Goal: Task Accomplishment & Management: Use online tool/utility

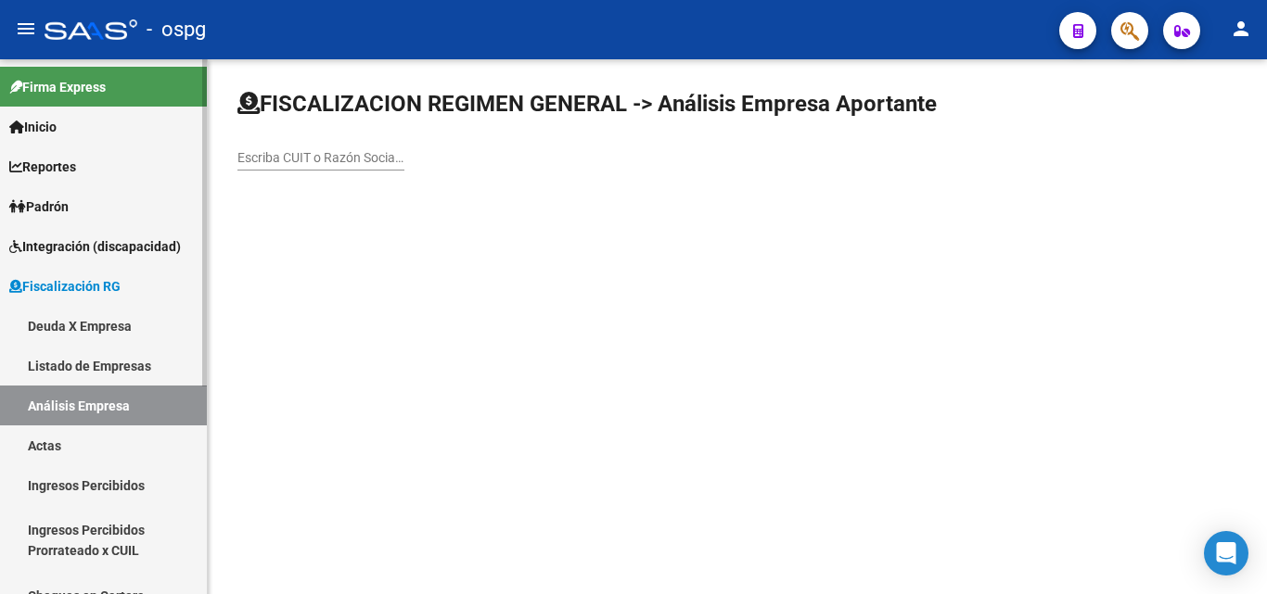
scroll to position [93, 0]
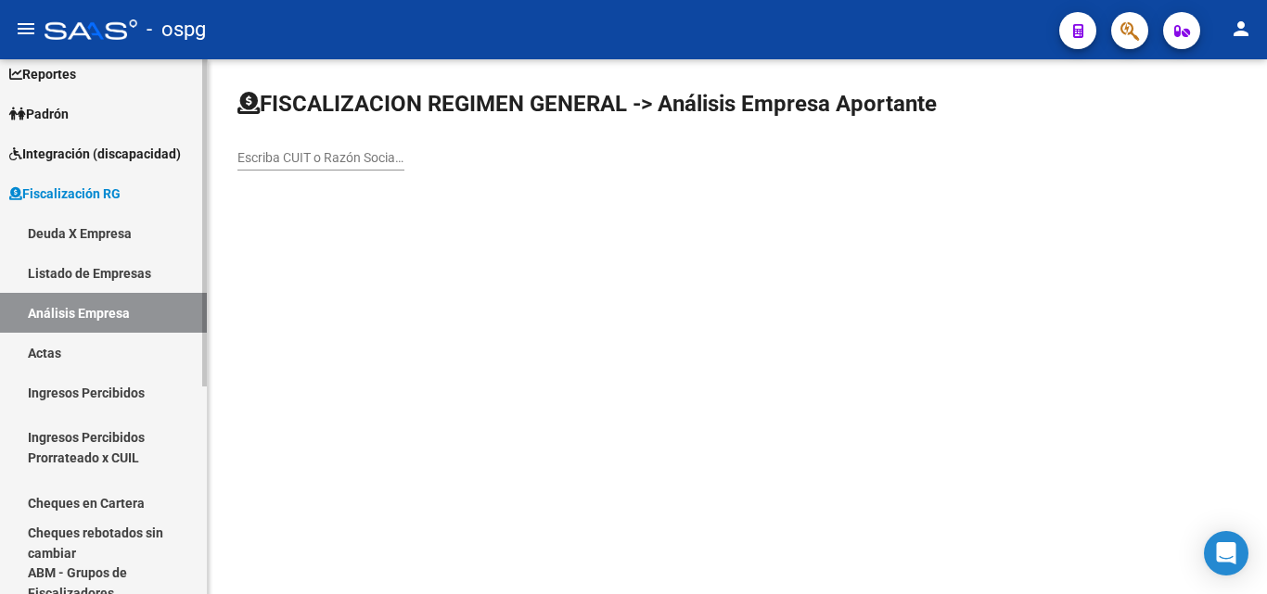
click at [80, 349] on link "Actas" at bounding box center [103, 353] width 207 height 40
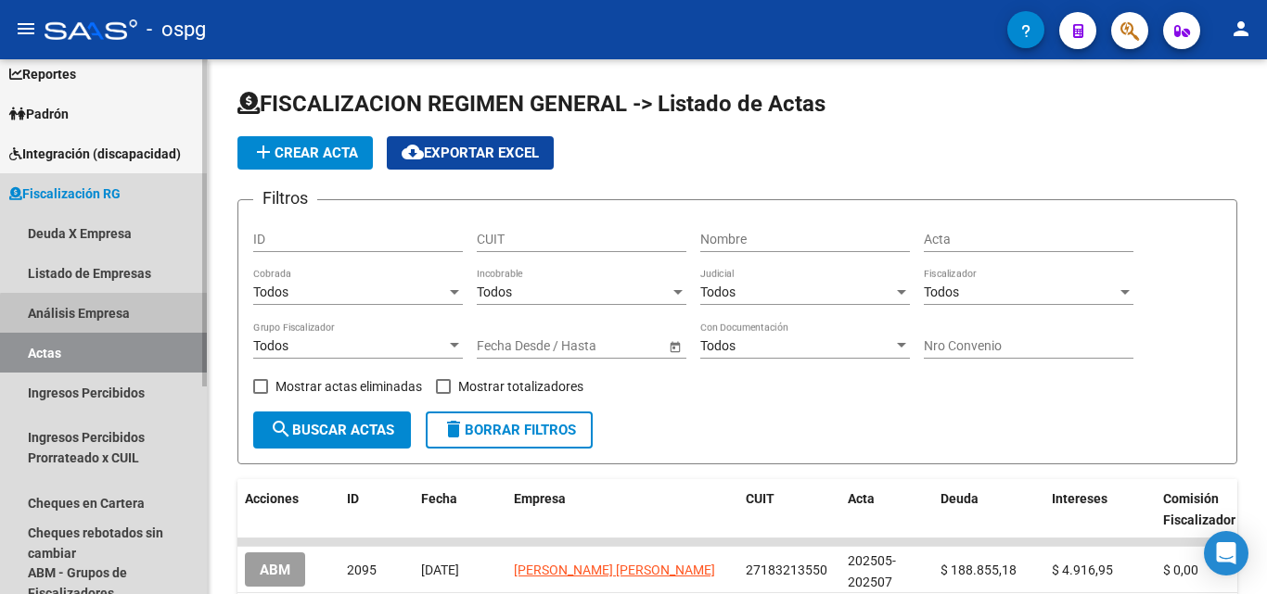
click at [117, 315] on link "Análisis Empresa" at bounding box center [103, 313] width 207 height 40
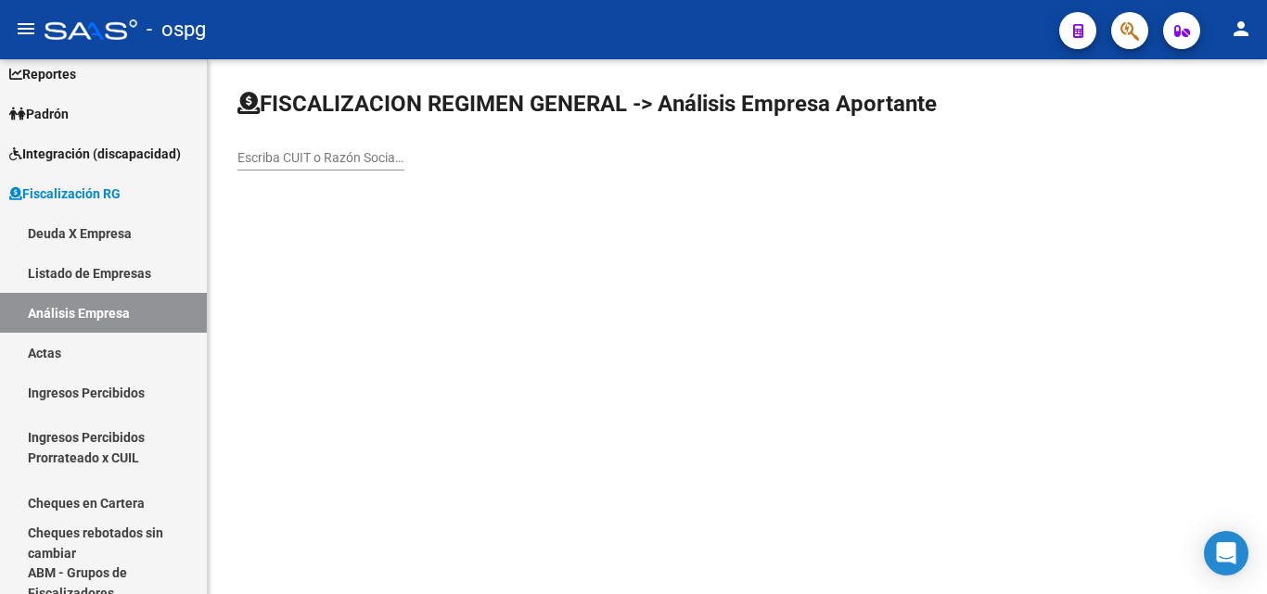
drag, startPoint x: 320, startPoint y: 163, endPoint x: 335, endPoint y: 172, distance: 17.5
click at [322, 163] on input "Escriba CUIT o Razón Social para buscar" at bounding box center [320, 158] width 167 height 16
click at [997, 309] on mat-sidenav-content "FISCALIZACION REGIMEN GENERAL -> Análisis Empresa Aportante Escriba CUIT o Razó…" at bounding box center [737, 326] width 1059 height 535
click at [332, 158] on input "Escriba CUIT o Razón Social para buscar" at bounding box center [320, 158] width 167 height 16
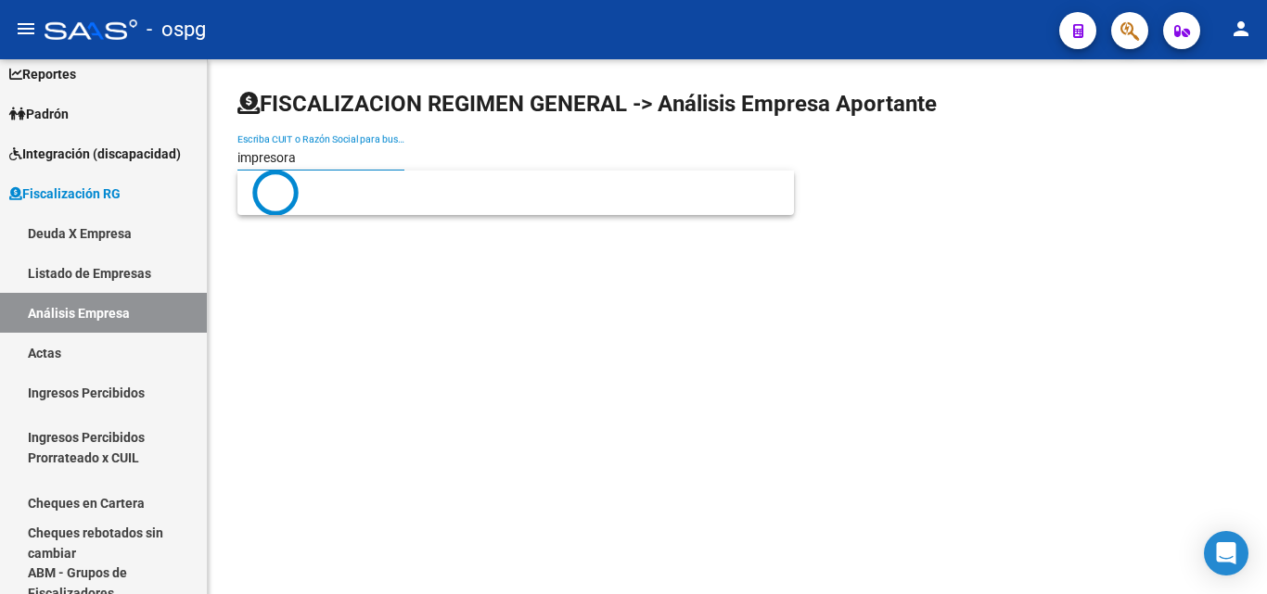
click at [414, 235] on mat-sidenav-content "FISCALIZACION REGIMEN GENERAL -> Análisis Empresa Aportante impresora Escriba C…" at bounding box center [737, 326] width 1059 height 535
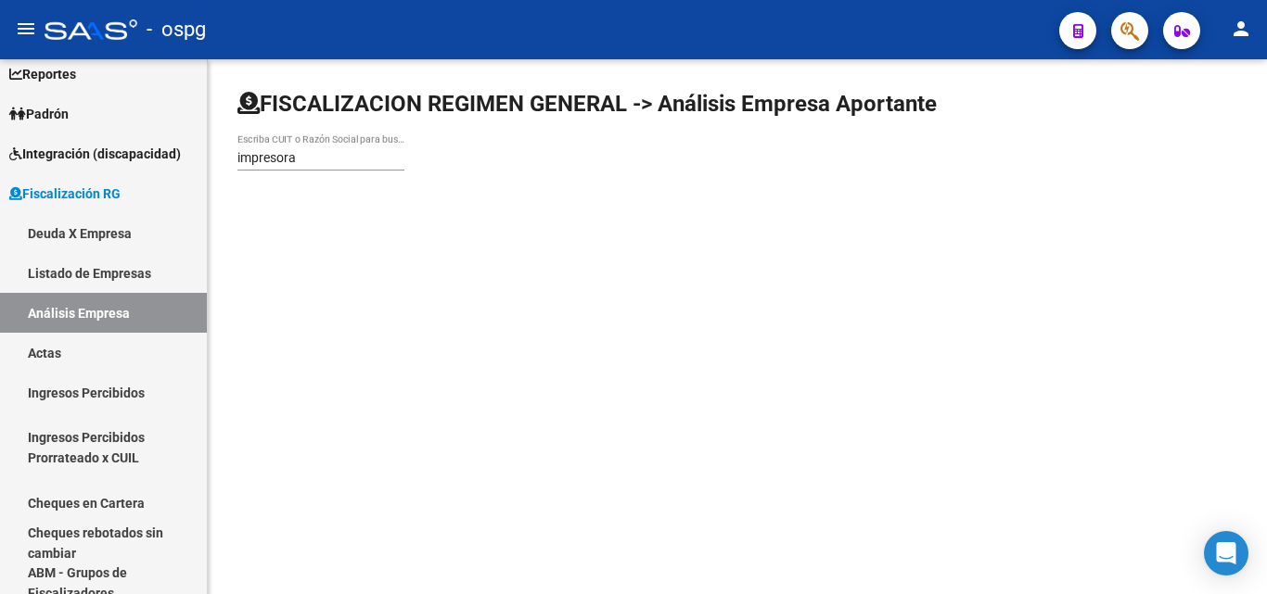
click at [350, 158] on input "impresora" at bounding box center [320, 158] width 167 height 16
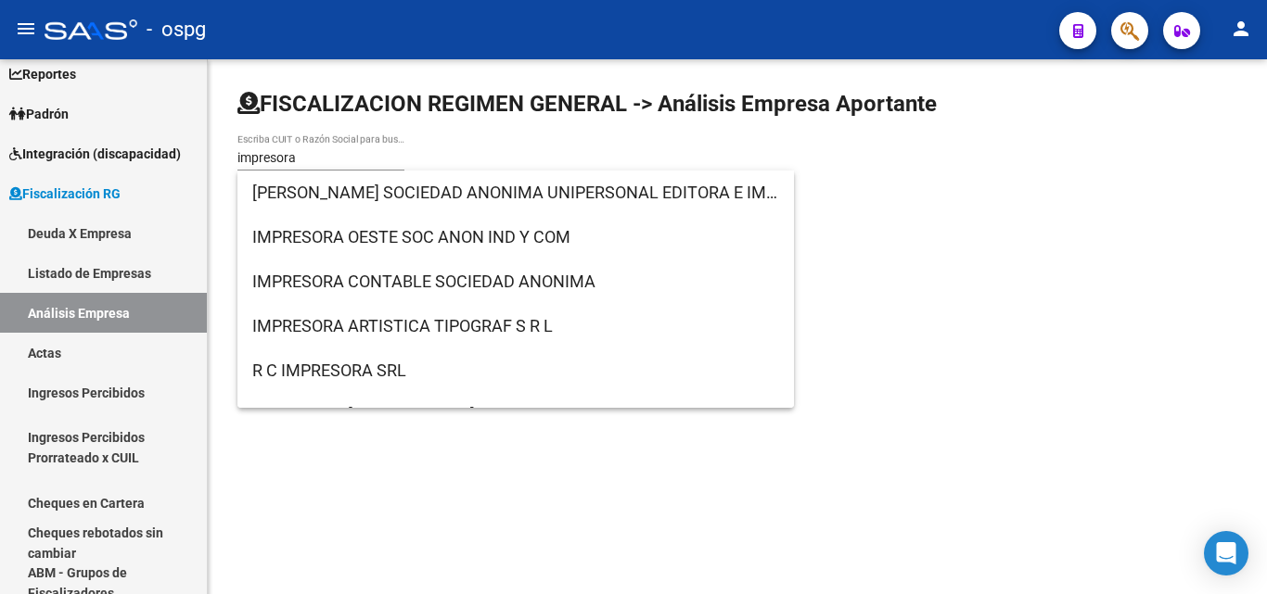
click at [340, 166] on div "impresora Escriba CUIT o Razón Social para buscar" at bounding box center [320, 152] width 167 height 37
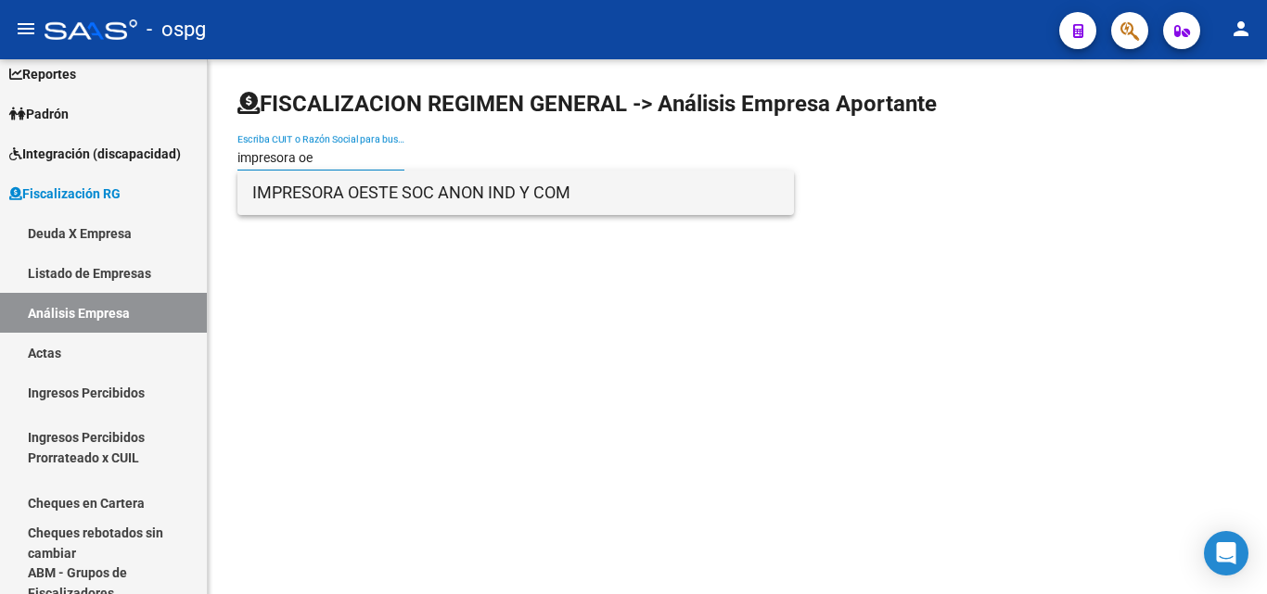
type input "impresora oe"
click at [354, 192] on span "IMPRESORA OESTE SOC ANON IND Y COM" at bounding box center [515, 193] width 527 height 45
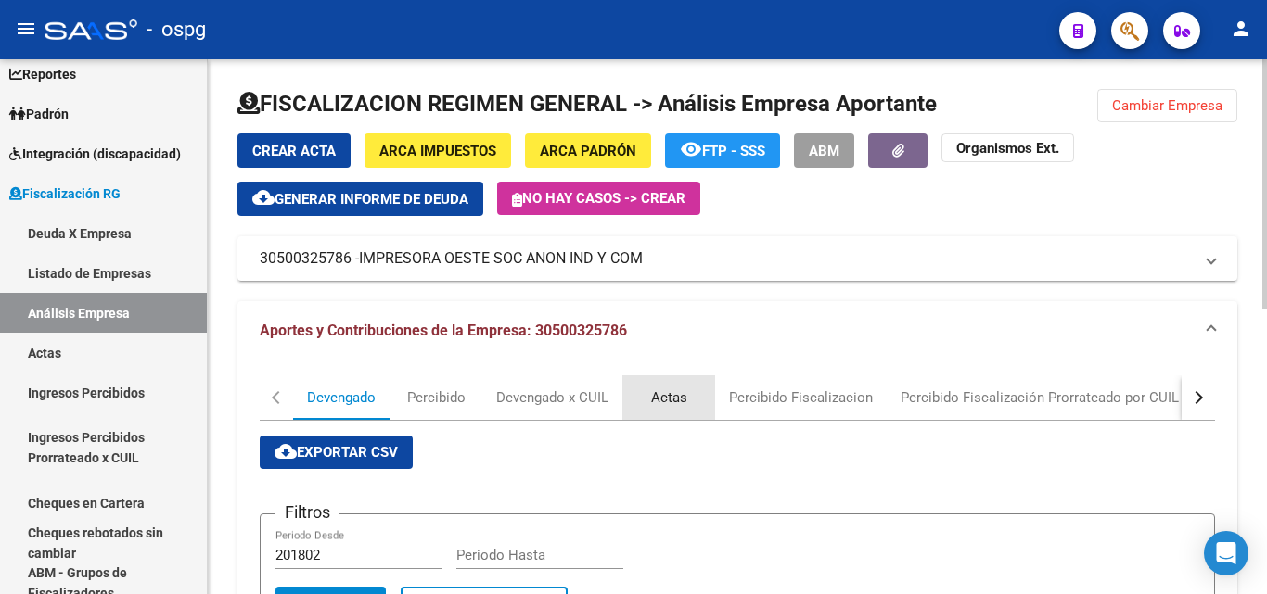
click at [666, 392] on div "Actas" at bounding box center [669, 398] width 36 height 20
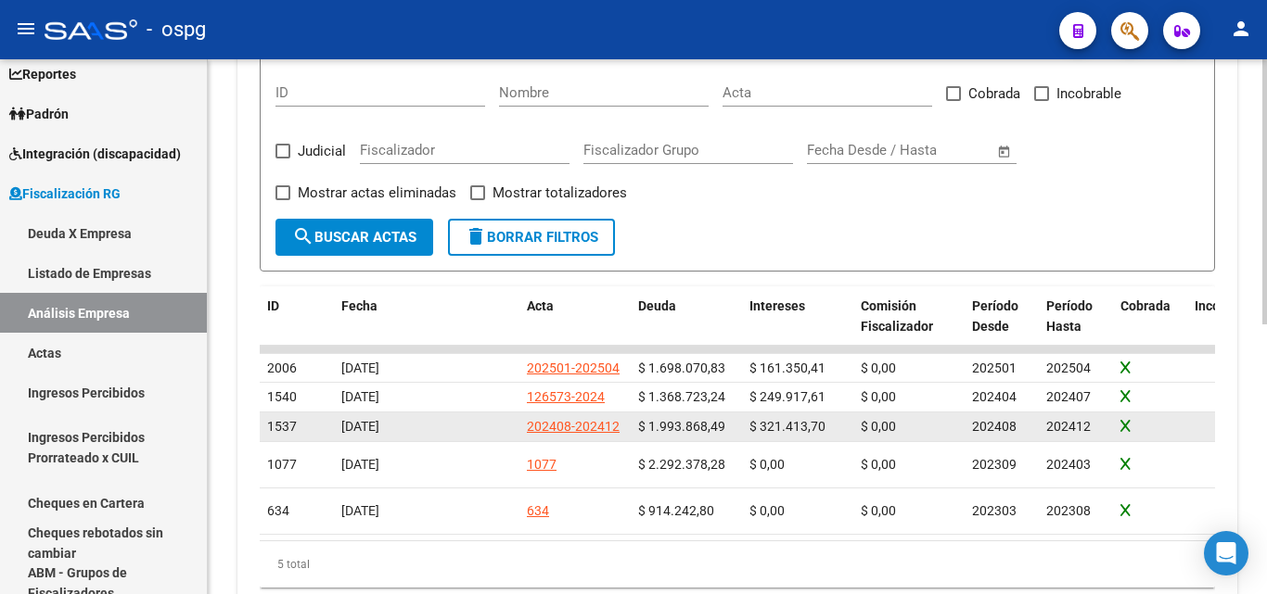
scroll to position [464, 0]
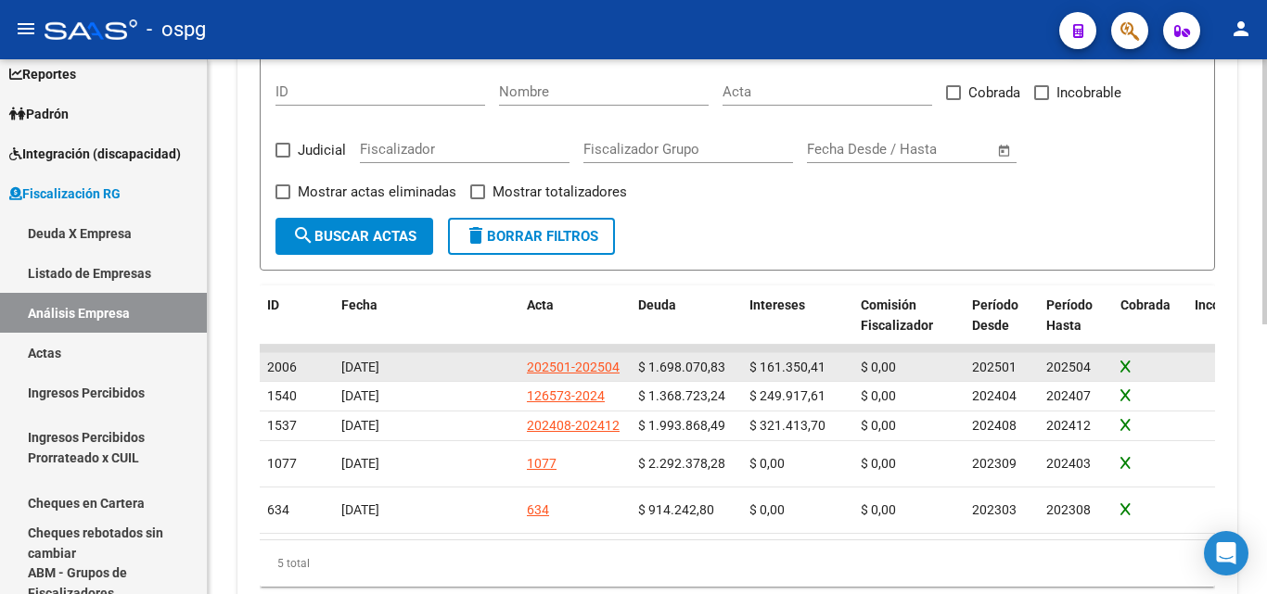
click at [565, 366] on div "202501-202504" at bounding box center [573, 367] width 93 height 21
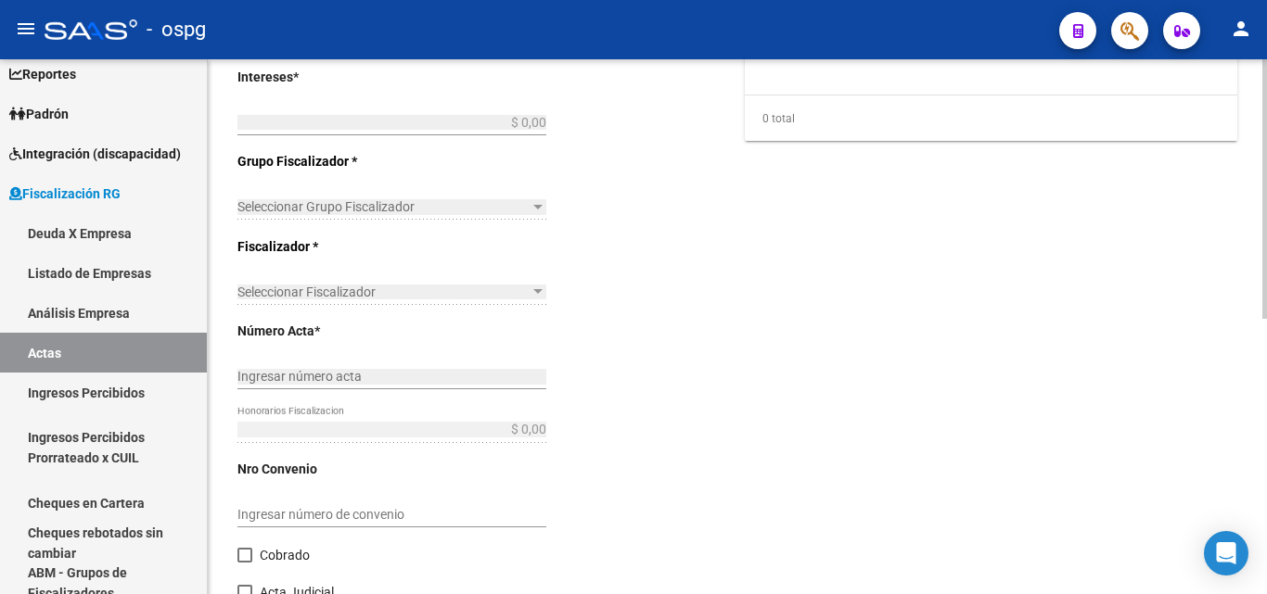
type input "202501"
type input "202504"
type input "$ 1.859.421,24"
type input "$ 1.698.070,83"
type input "$ 161.350,41"
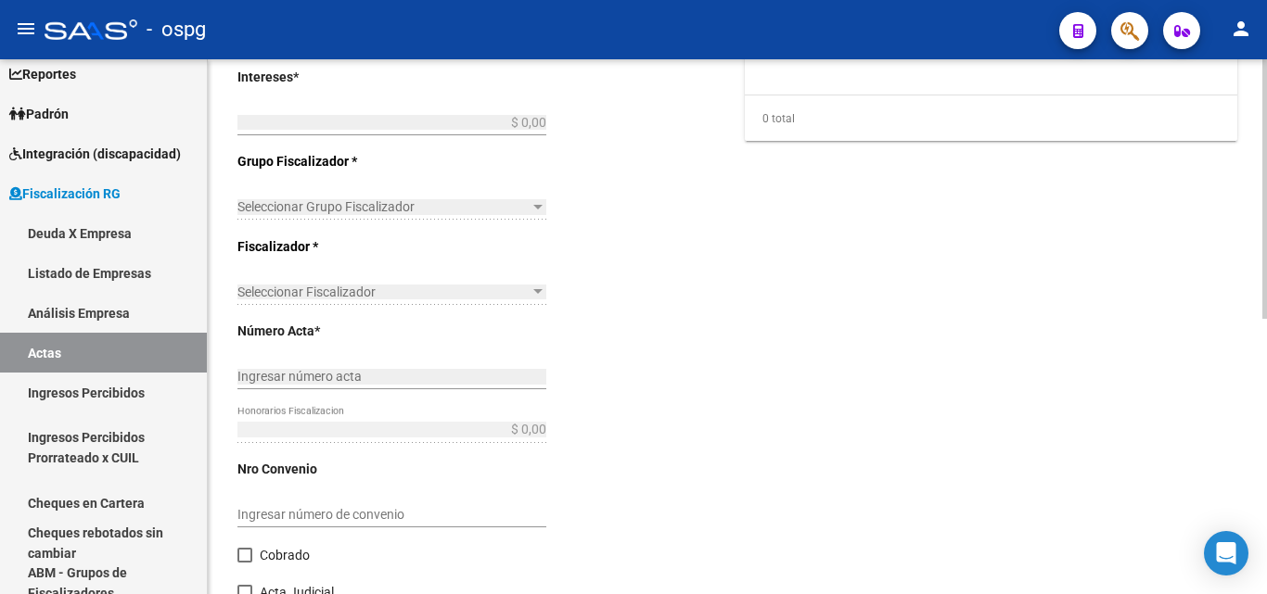
type input "202501-202504"
checkbox input "true"
type input "Recibo 43071"
type input "[DATE]"
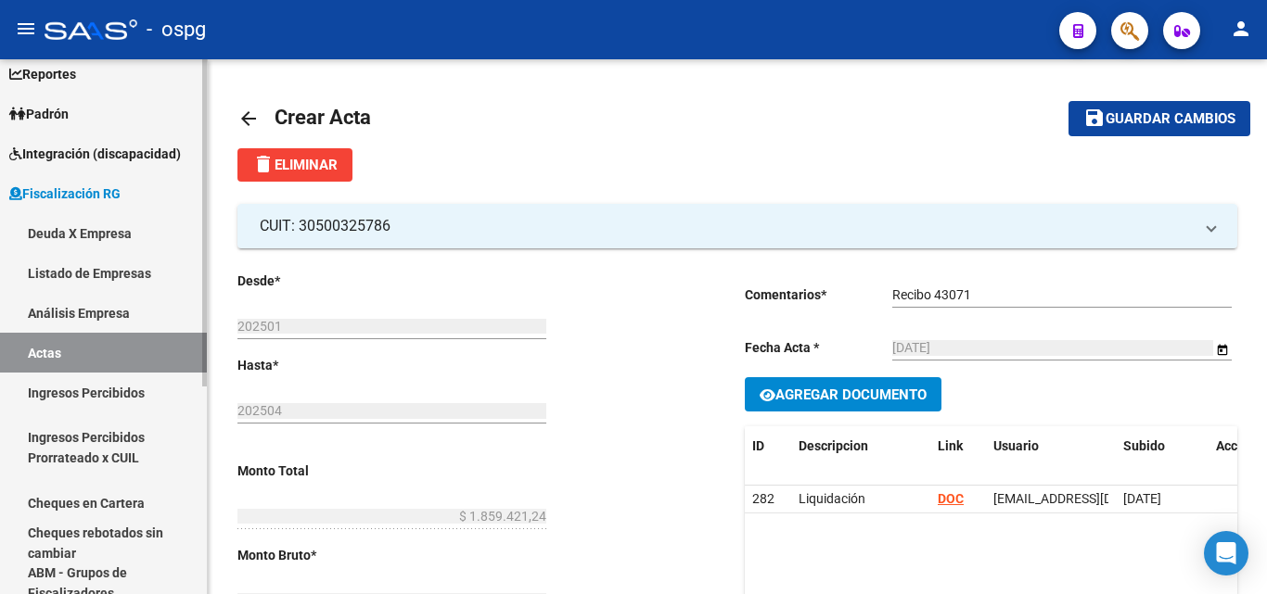
click at [113, 310] on link "Análisis Empresa" at bounding box center [103, 313] width 207 height 40
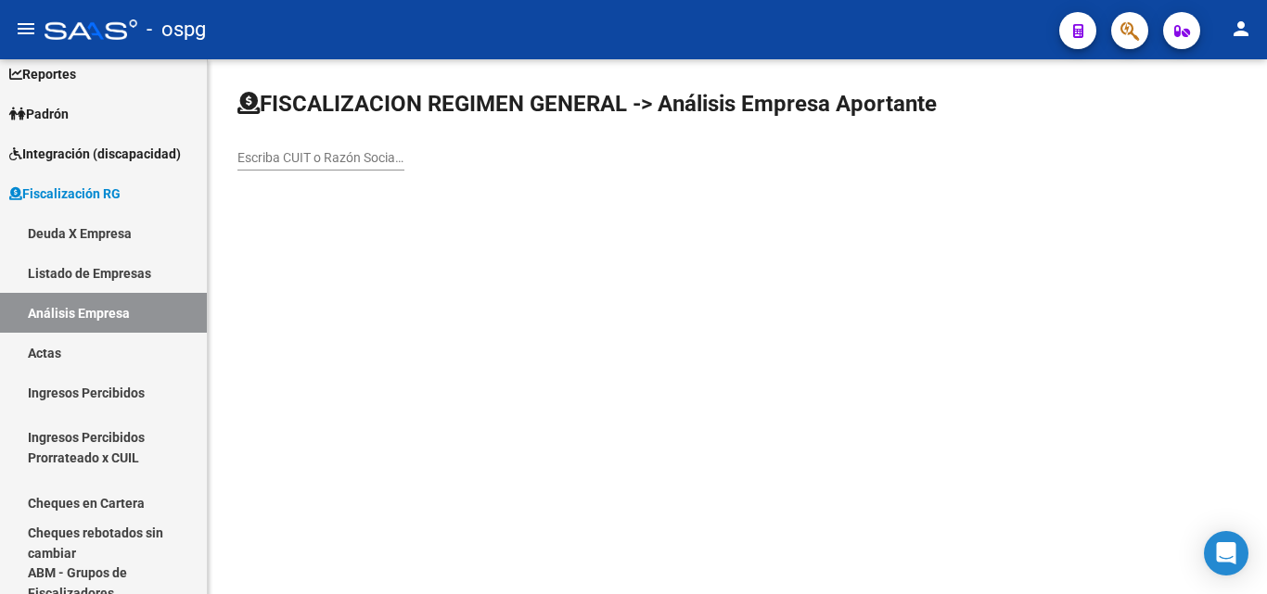
click at [344, 163] on input "Escriba CUIT o Razón Social para buscar" at bounding box center [320, 158] width 167 height 16
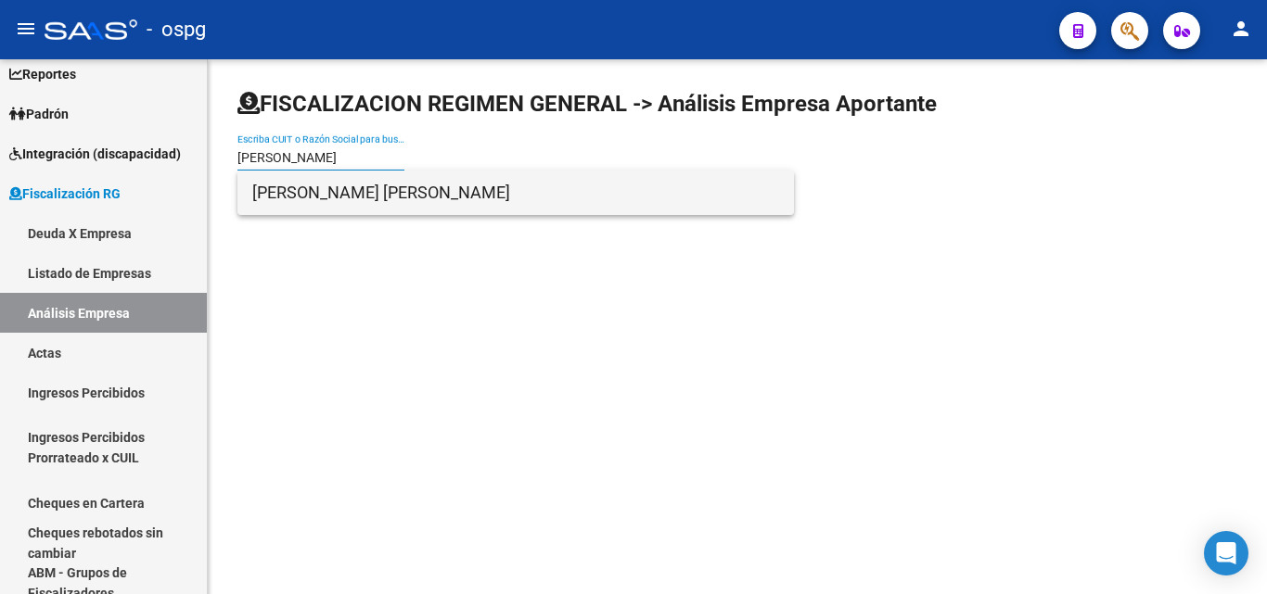
type input "[PERSON_NAME]"
click at [359, 181] on span "[PERSON_NAME] [PERSON_NAME]" at bounding box center [515, 193] width 527 height 45
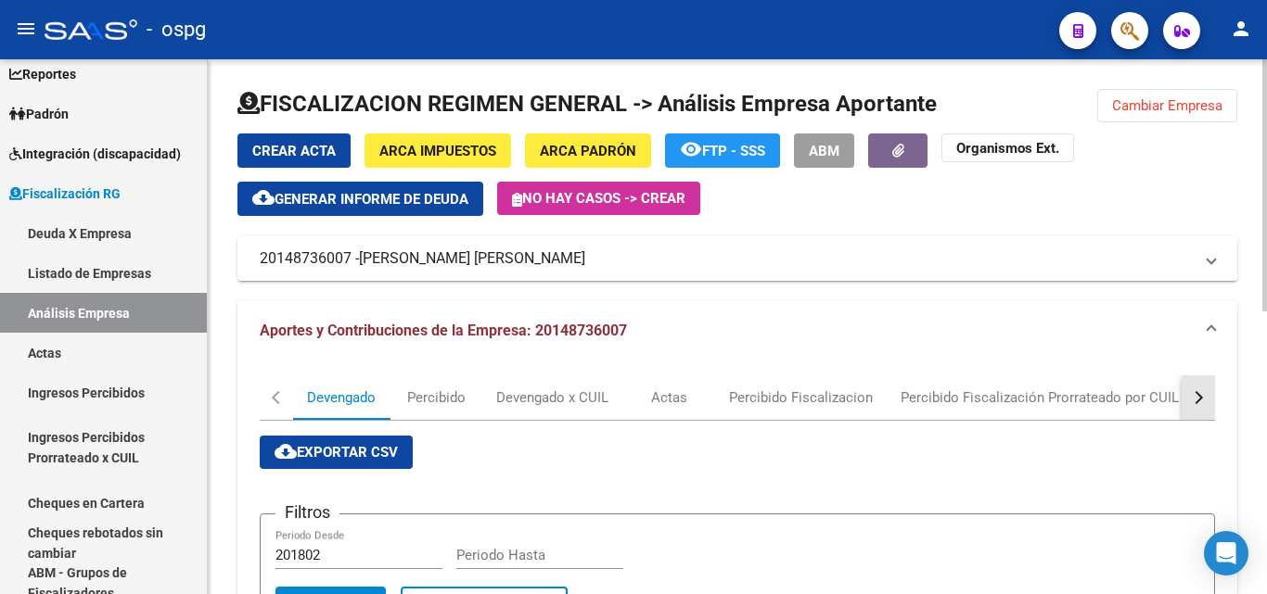
click at [1202, 397] on div "button" at bounding box center [1196, 397] width 13 height 13
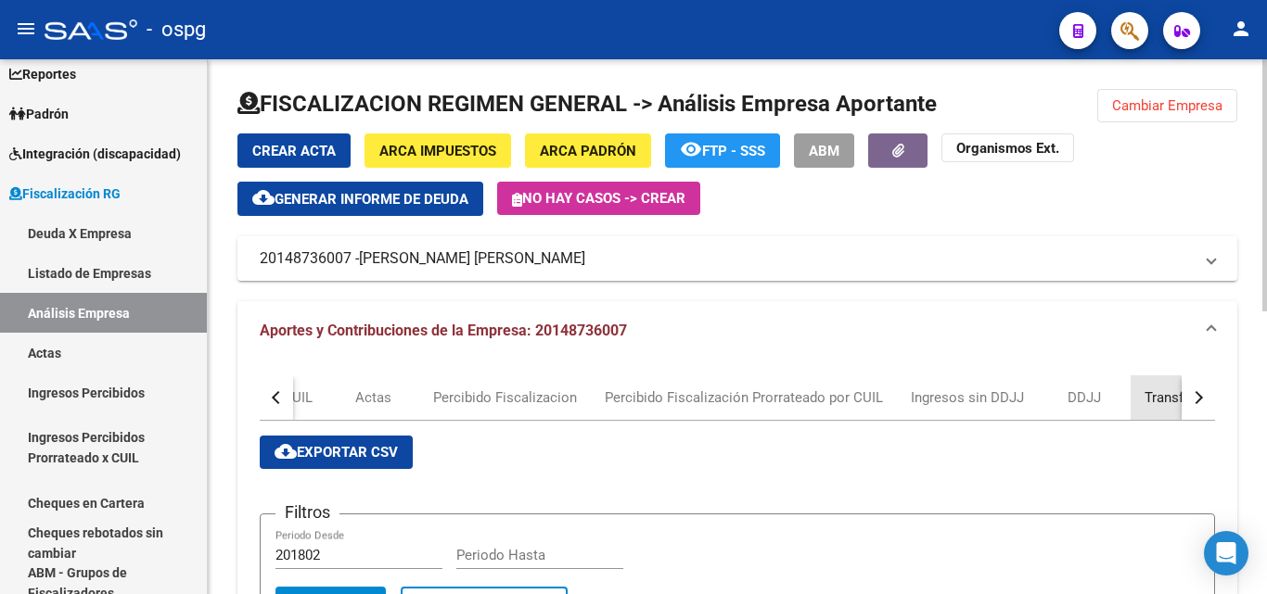
click at [1150, 390] on div "Transferencias" at bounding box center [1190, 398] width 92 height 20
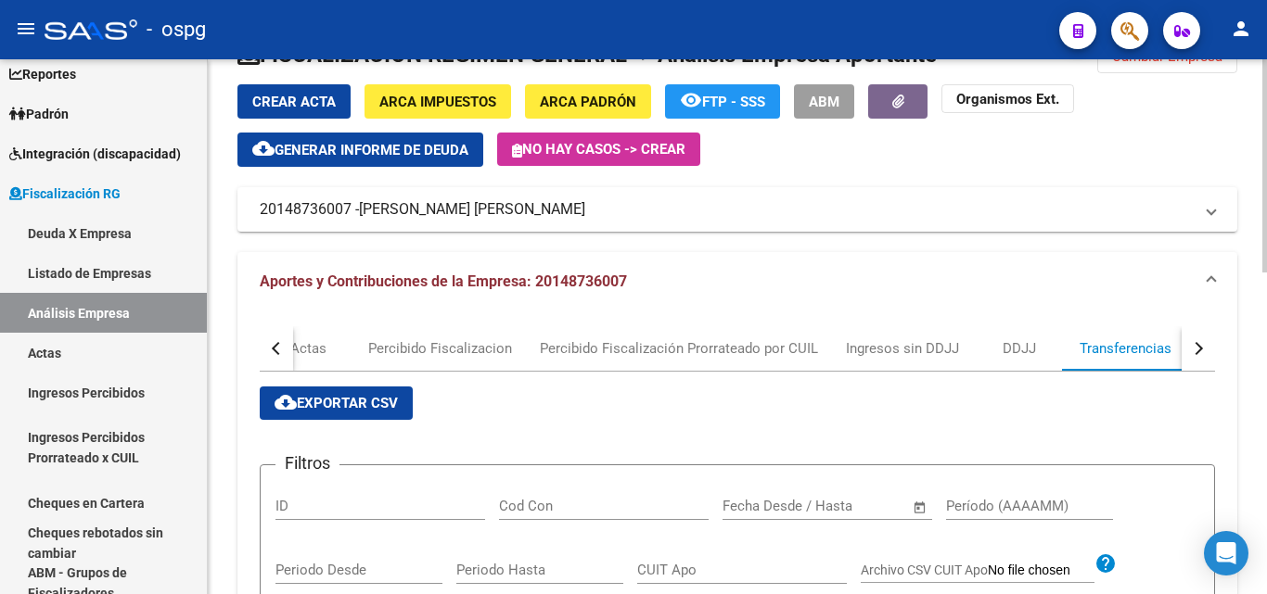
scroll to position [185, 0]
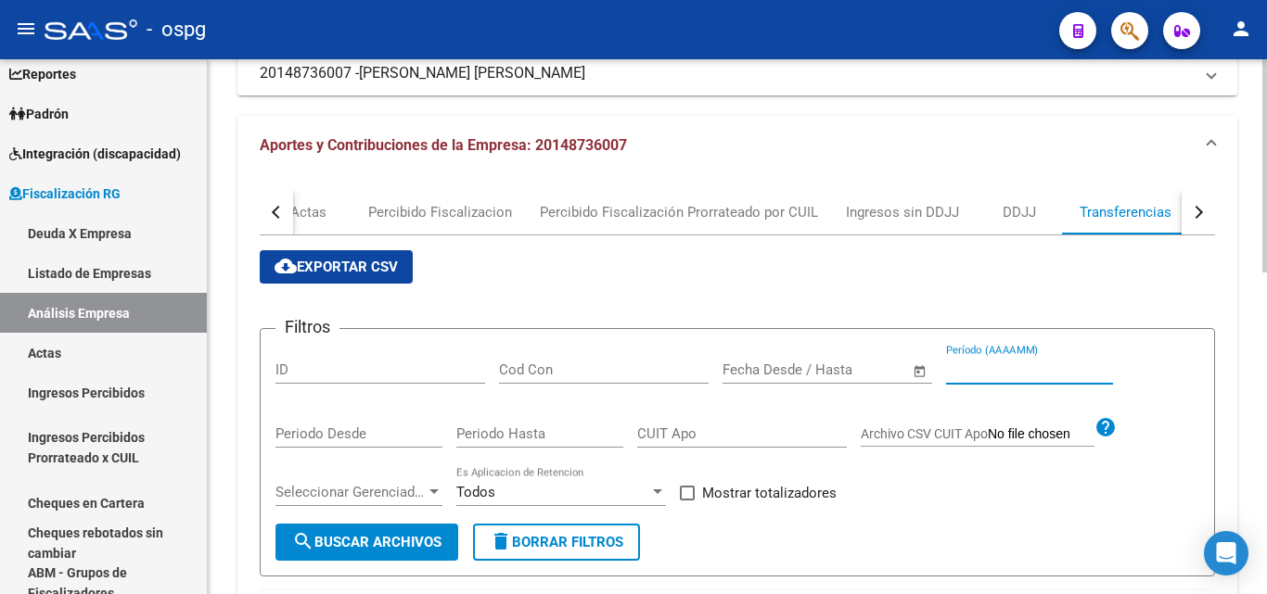
click at [980, 369] on input "Período (AAAAMM)" at bounding box center [1029, 370] width 167 height 17
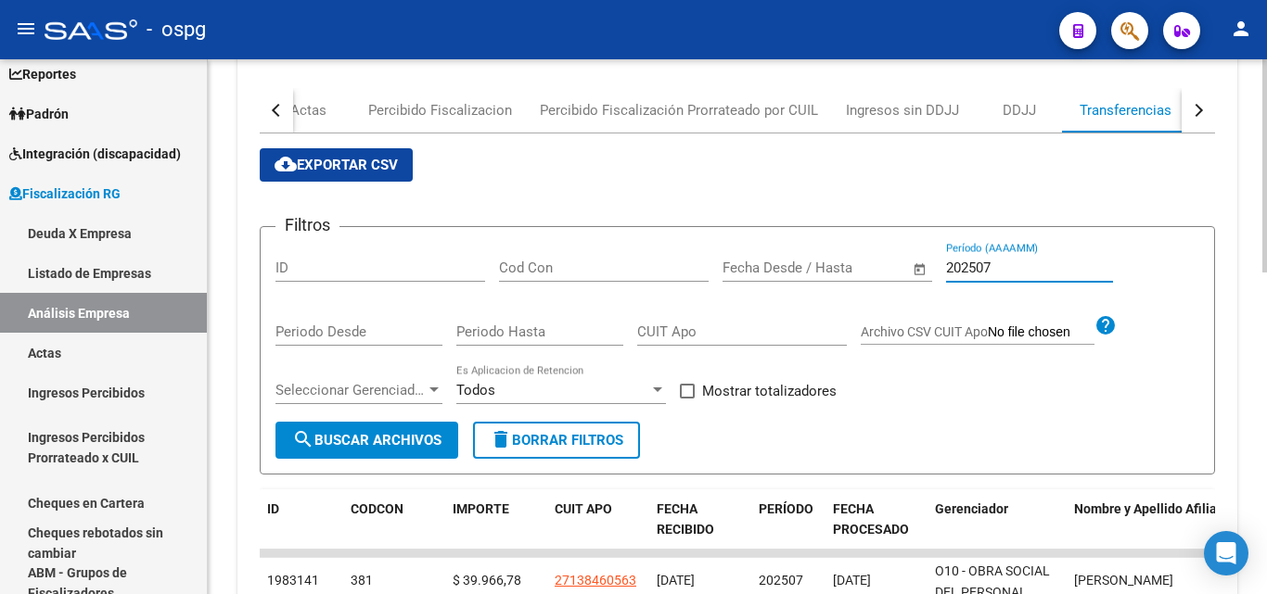
scroll to position [282, 0]
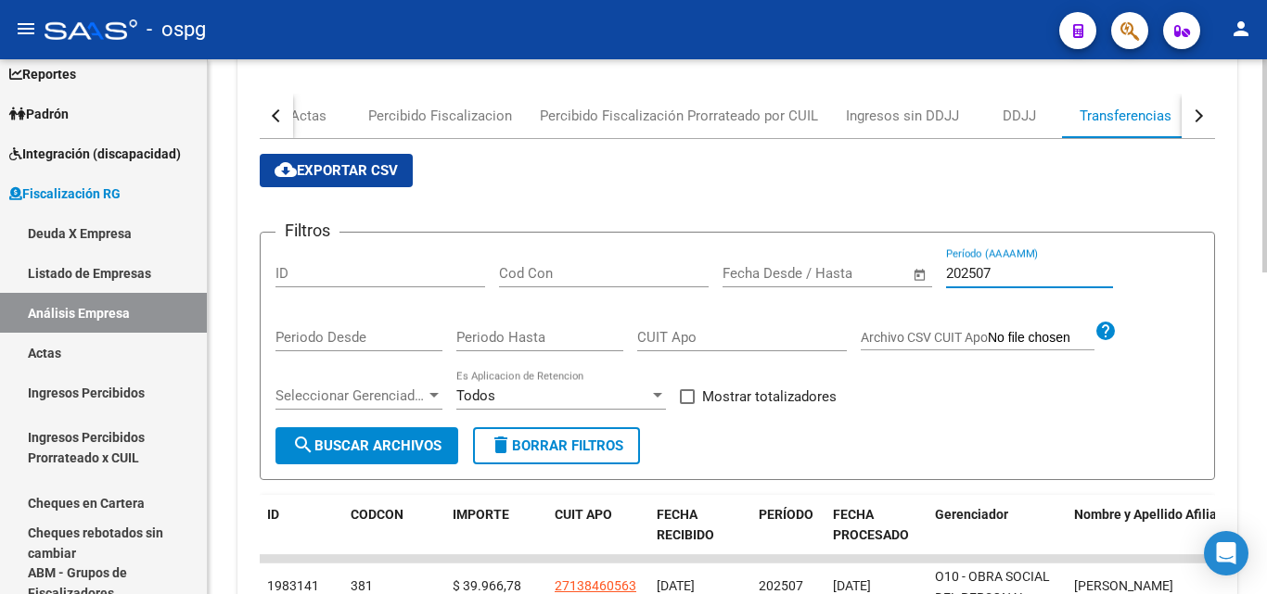
type input "202507"
click at [685, 400] on span at bounding box center [687, 396] width 15 height 15
click at [686, 404] on input "Mostrar totalizadores" at bounding box center [686, 404] width 1 height 1
checkbox input "true"
click at [388, 439] on span "search Buscar Archivos" at bounding box center [366, 446] width 149 height 17
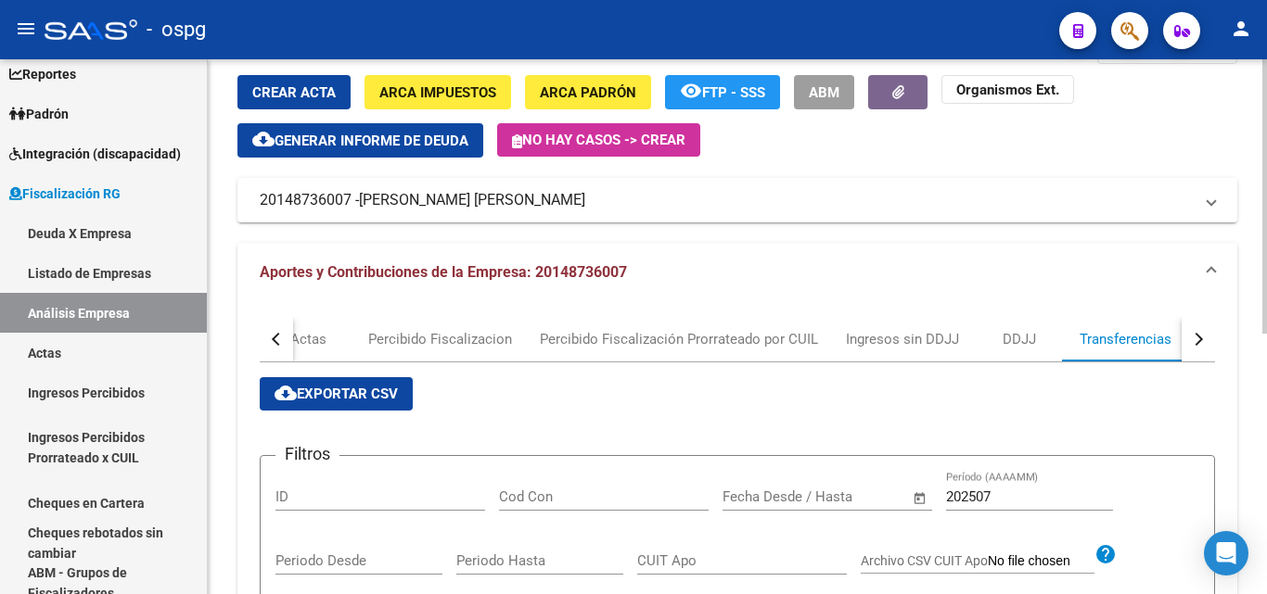
scroll to position [43, 0]
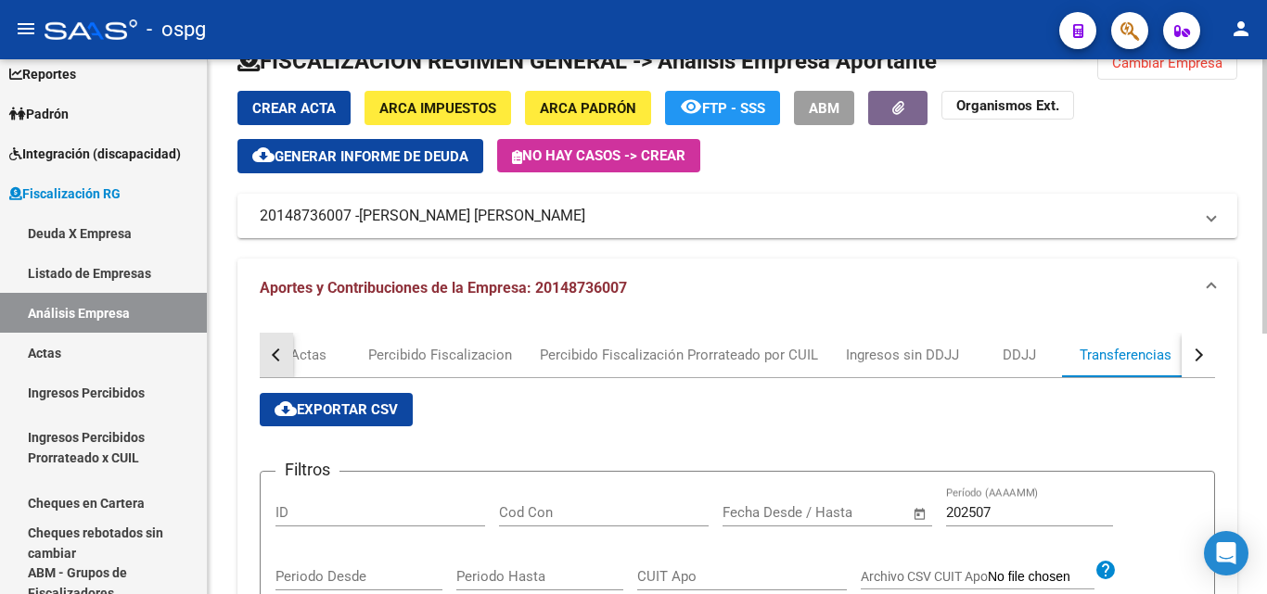
click at [269, 353] on button "button" at bounding box center [276, 355] width 33 height 45
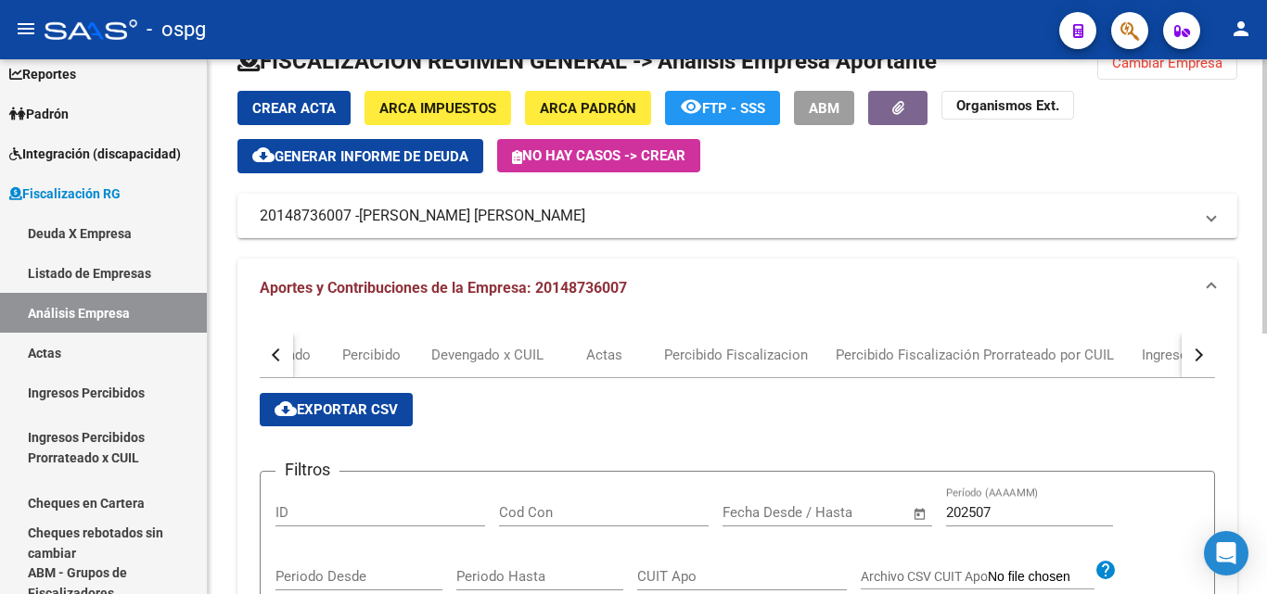
click at [274, 355] on div "button" at bounding box center [278, 355] width 13 height 13
click at [433, 156] on span "Generar informe de deuda" at bounding box center [371, 156] width 194 height 17
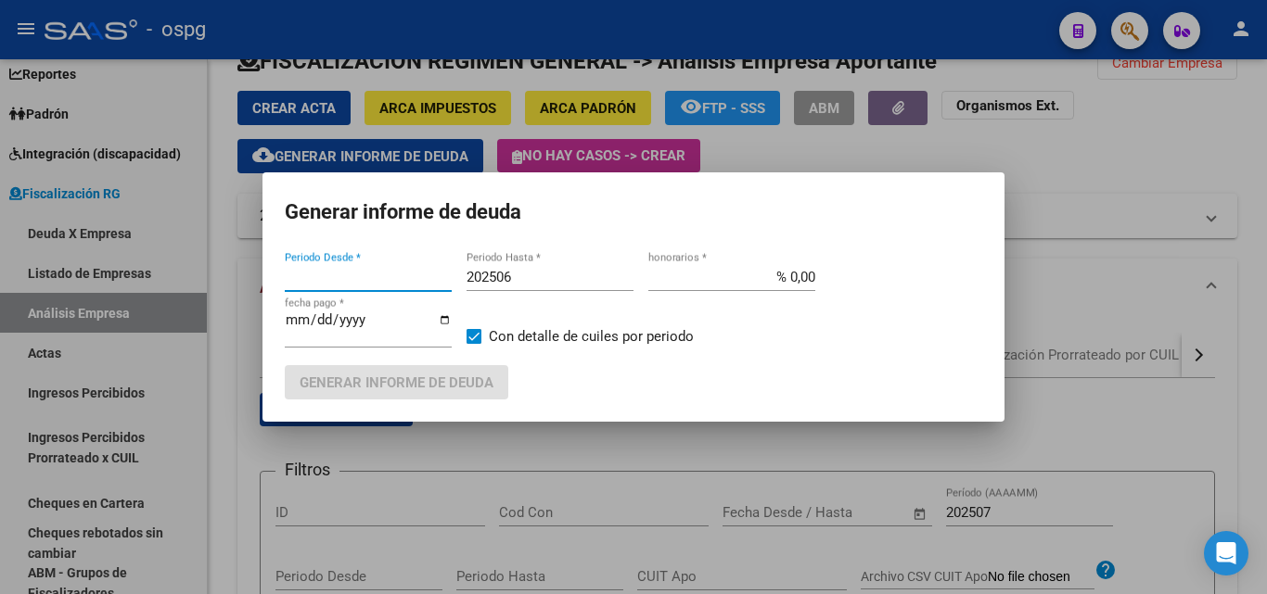
type input "202504"
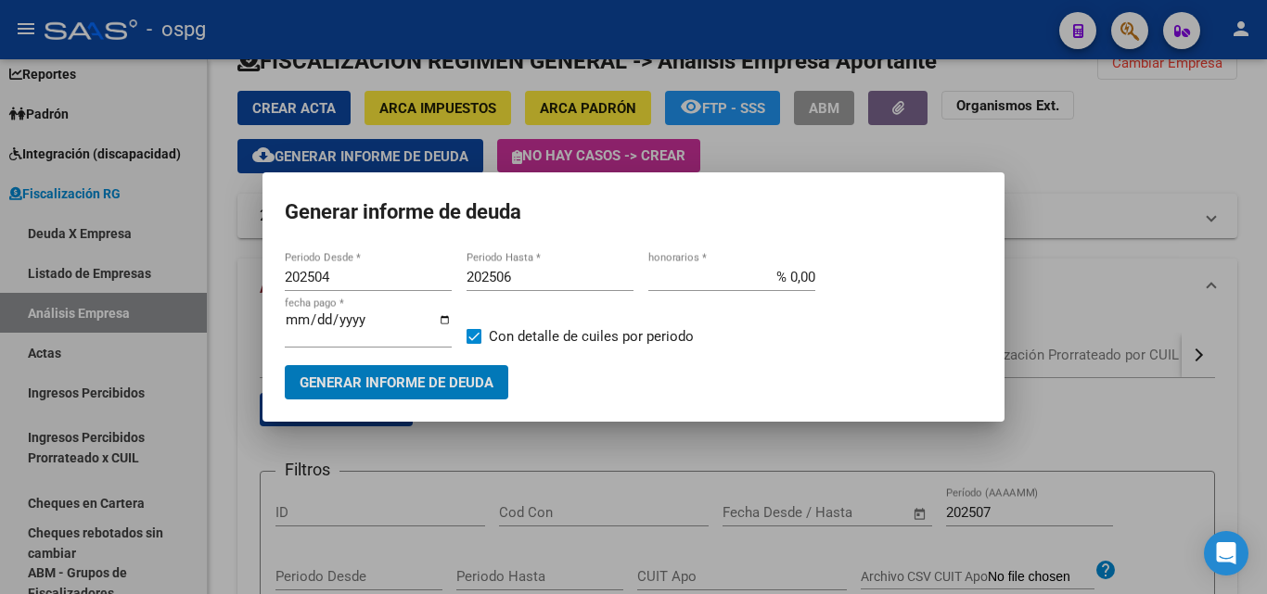
click at [530, 277] on input "202506" at bounding box center [549, 277] width 167 height 17
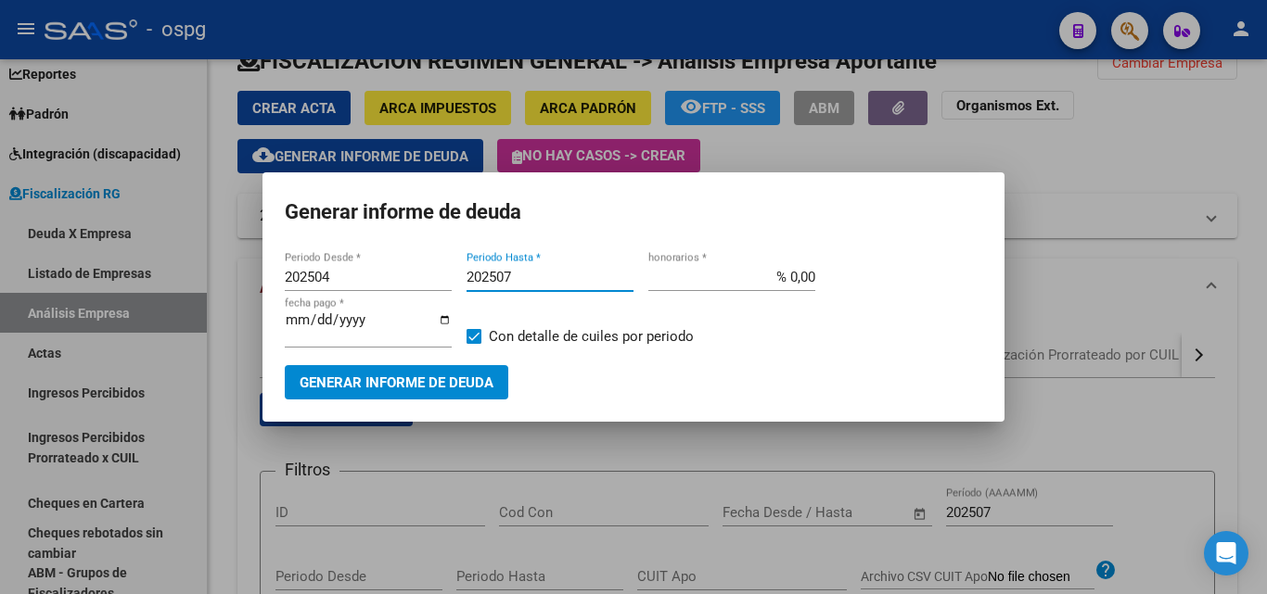
type input "202507"
click at [488, 371] on button "Generar informe de deuda" at bounding box center [396, 382] width 223 height 34
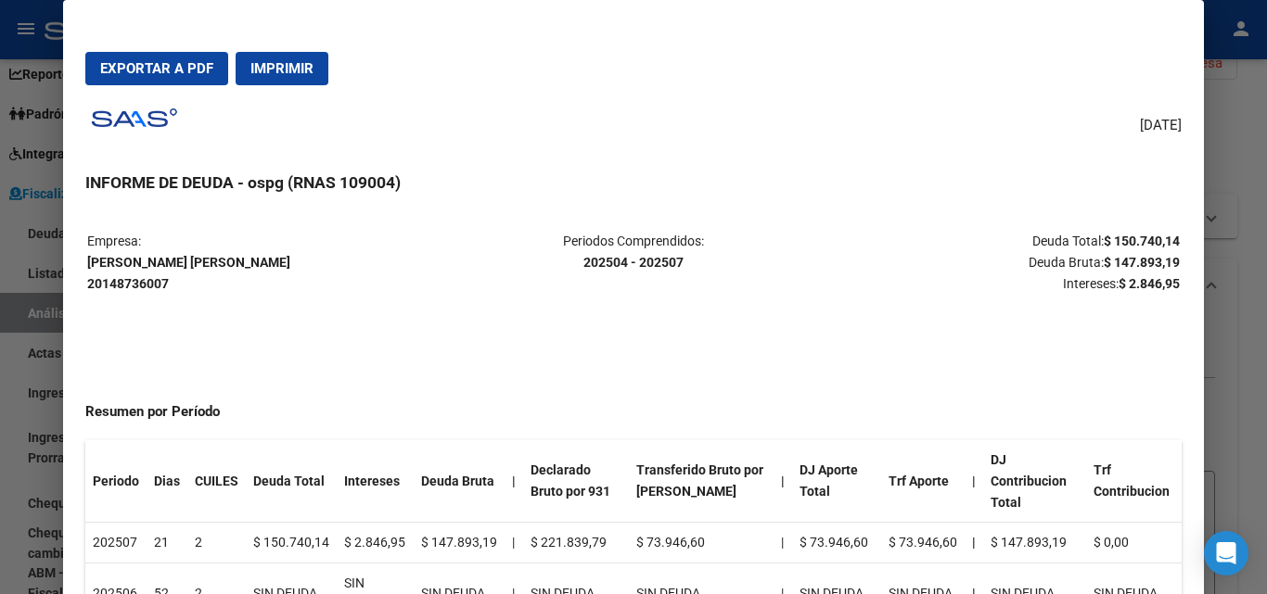
scroll to position [93, 0]
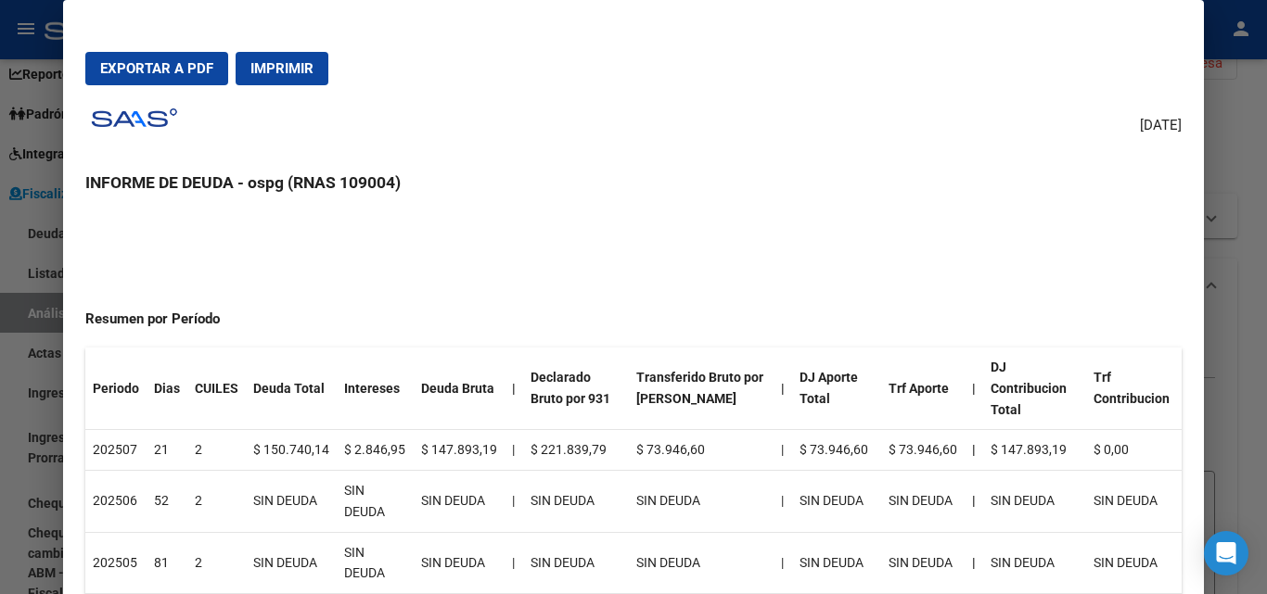
click at [1248, 278] on div at bounding box center [633, 297] width 1267 height 594
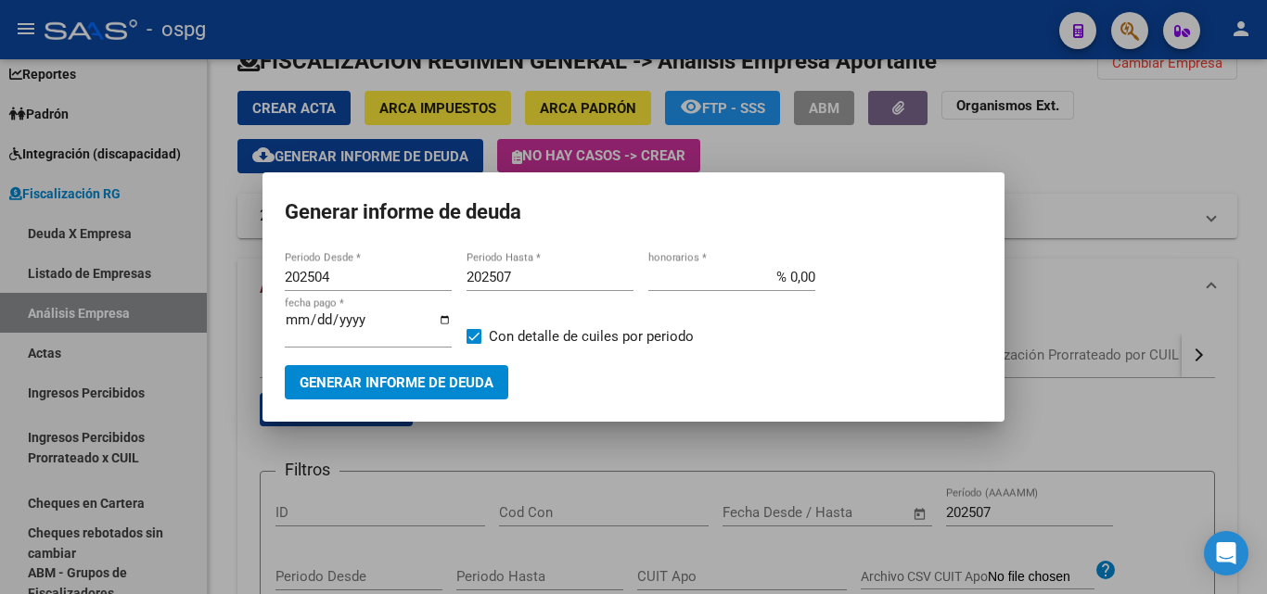
click at [1248, 278] on div at bounding box center [633, 297] width 1267 height 594
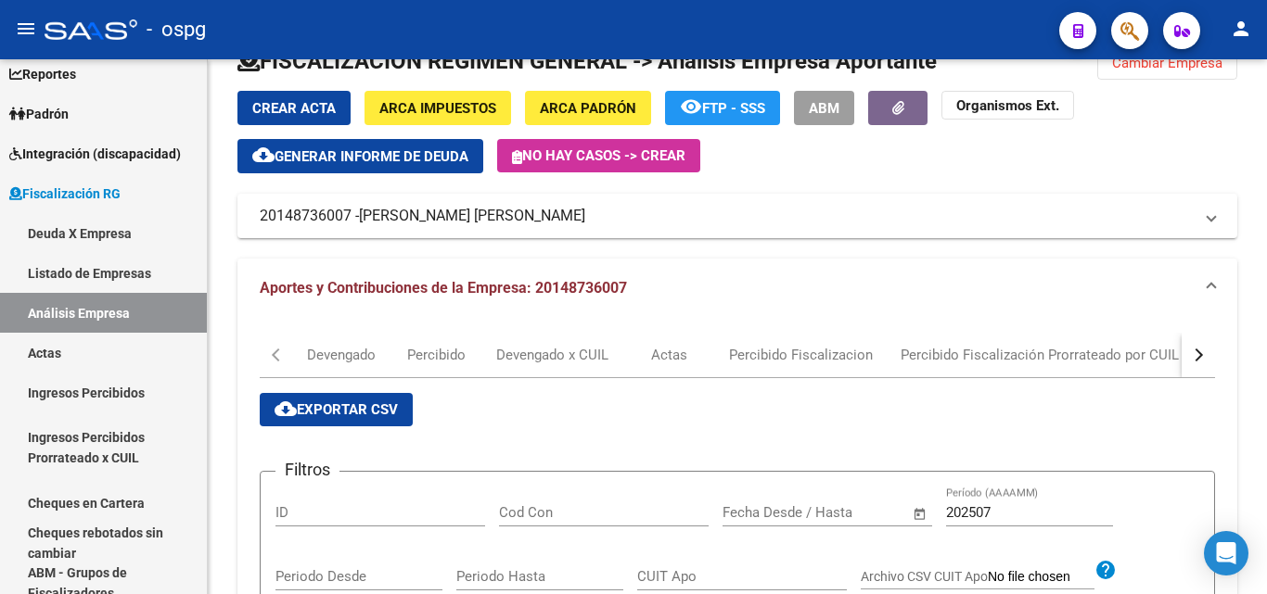
click at [1248, 278] on div "FISCALIZACION REGIMEN GENERAL -> Análisis Empresa Aportante Cambiar Empresa Cre…" at bounding box center [737, 530] width 1059 height 1027
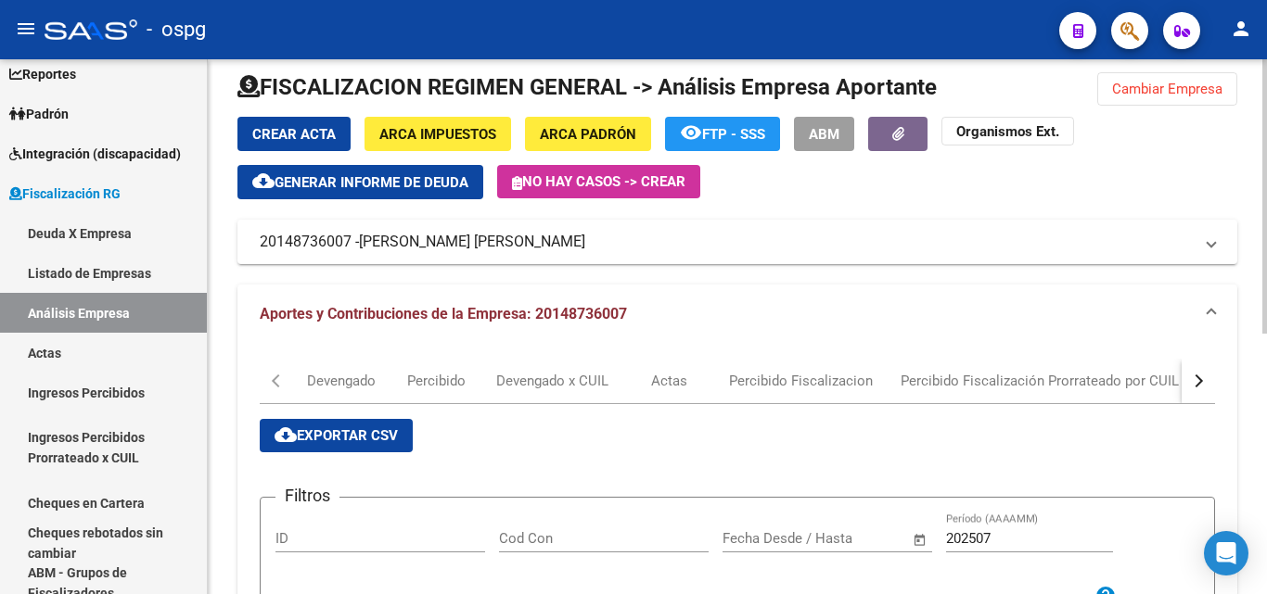
scroll to position [0, 0]
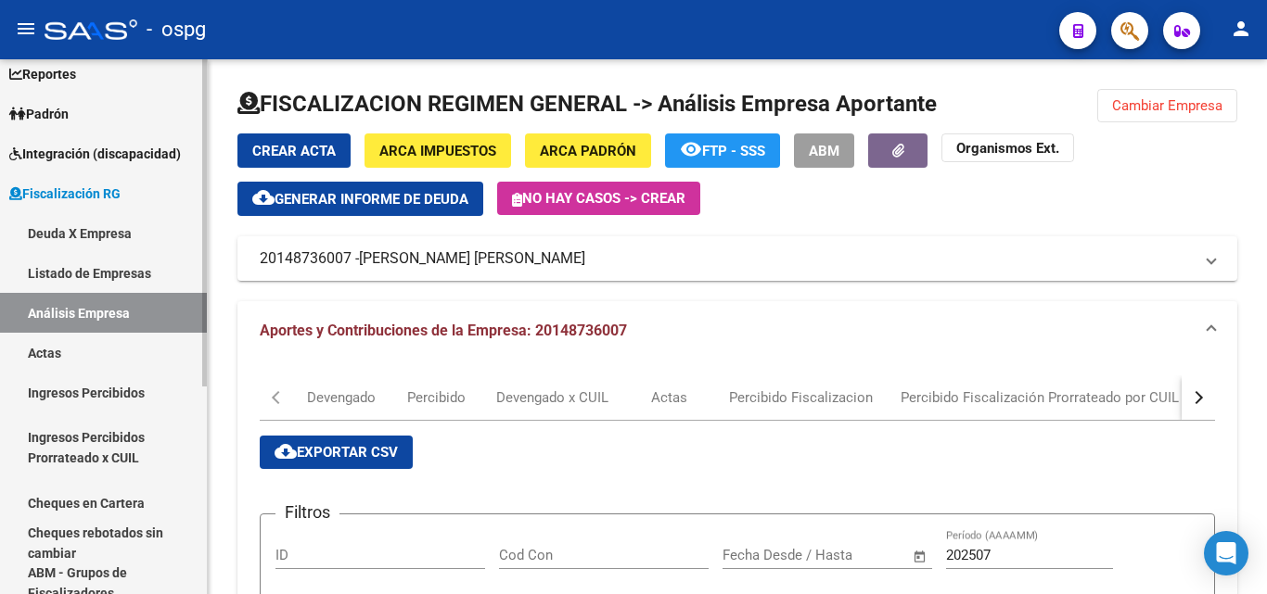
click at [85, 309] on link "Análisis Empresa" at bounding box center [103, 313] width 207 height 40
click at [1241, 32] on mat-icon "person" at bounding box center [1241, 29] width 22 height 22
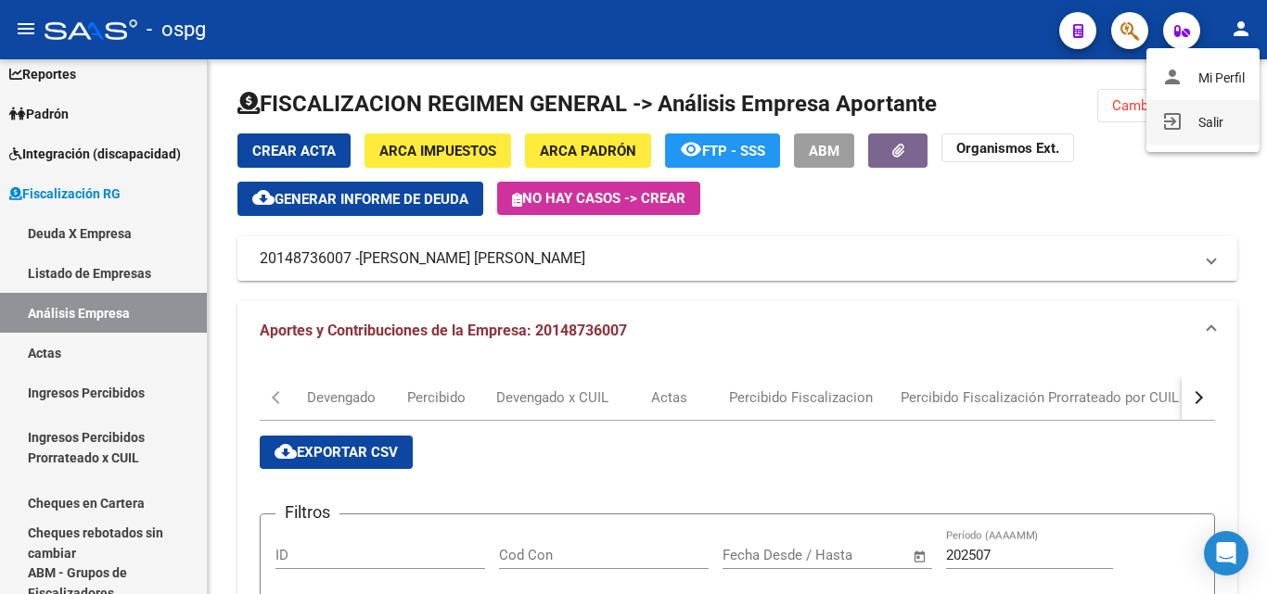
click at [1216, 130] on button "exit_to_app Salir" at bounding box center [1202, 122] width 113 height 45
